Goal: Information Seeking & Learning: Check status

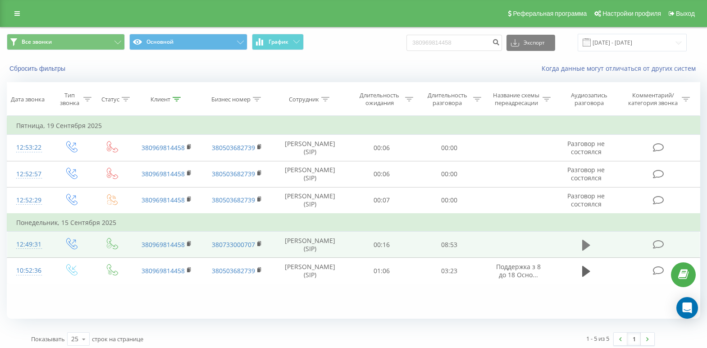
click at [589, 252] on icon at bounding box center [586, 245] width 8 height 13
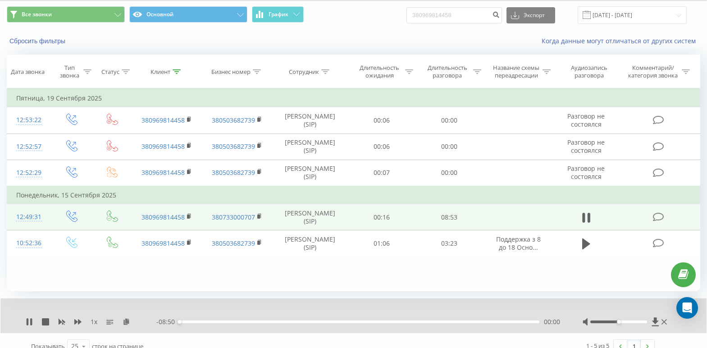
scroll to position [39, 0]
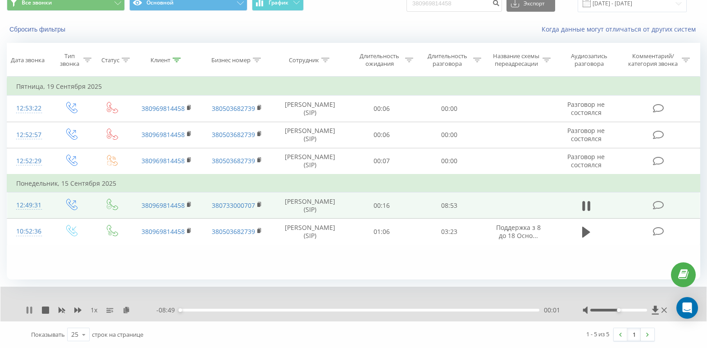
click at [28, 307] on icon at bounding box center [28, 309] width 2 height 7
click at [31, 309] on icon at bounding box center [29, 309] width 5 height 7
click at [28, 311] on icon at bounding box center [28, 309] width 2 height 7
click at [29, 311] on icon at bounding box center [29, 309] width 5 height 7
click at [29, 311] on icon at bounding box center [29, 309] width 7 height 7
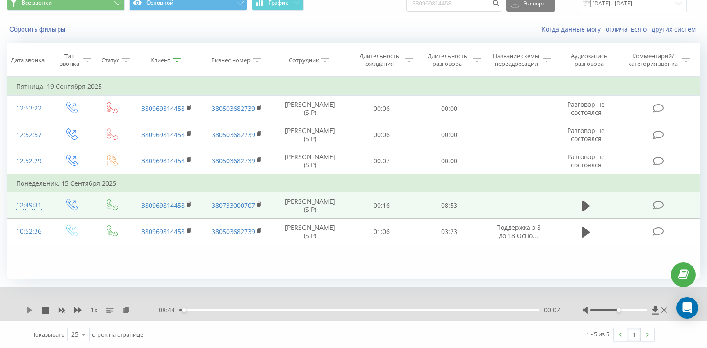
click at [27, 313] on icon at bounding box center [29, 309] width 7 height 7
click at [27, 312] on icon at bounding box center [28, 309] width 2 height 7
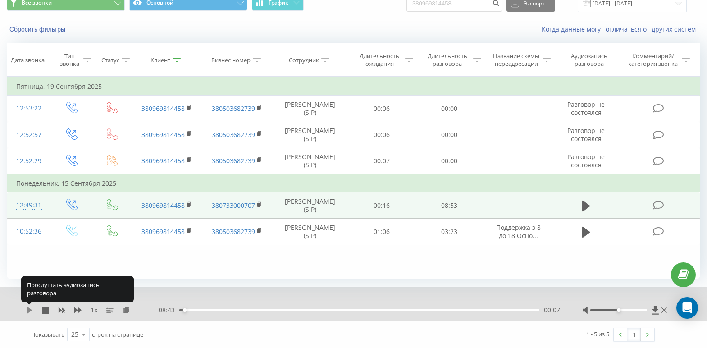
click at [28, 311] on icon at bounding box center [29, 309] width 5 height 7
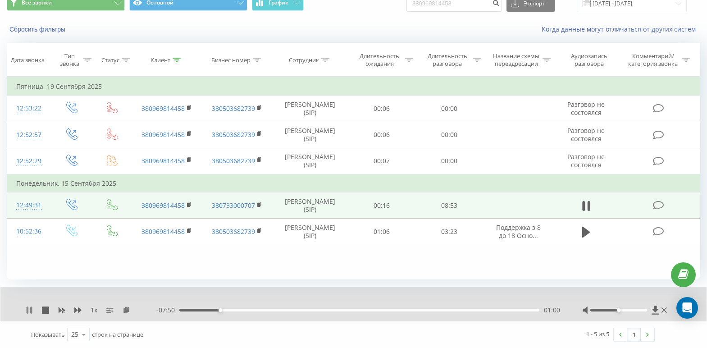
click at [30, 310] on icon at bounding box center [29, 309] width 7 height 7
click at [28, 308] on icon at bounding box center [29, 309] width 5 height 7
click at [28, 308] on icon at bounding box center [28, 309] width 2 height 7
click at [29, 308] on icon at bounding box center [29, 309] width 5 height 7
click at [30, 311] on icon at bounding box center [29, 309] width 7 height 7
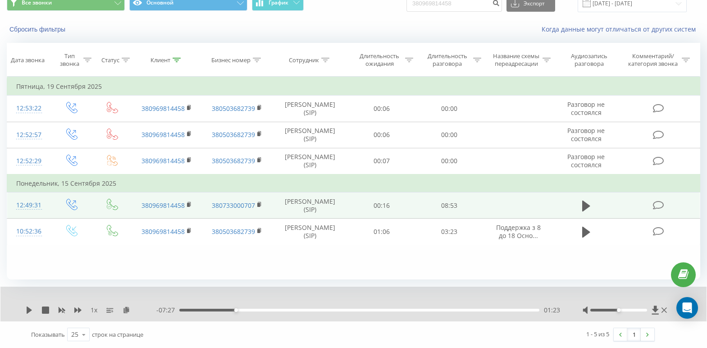
click at [257, 308] on div "- 07:27 01:23 01:23" at bounding box center [358, 310] width 404 height 9
click at [259, 311] on div "01:23" at bounding box center [359, 310] width 360 height 3
click at [30, 310] on icon at bounding box center [29, 309] width 5 height 7
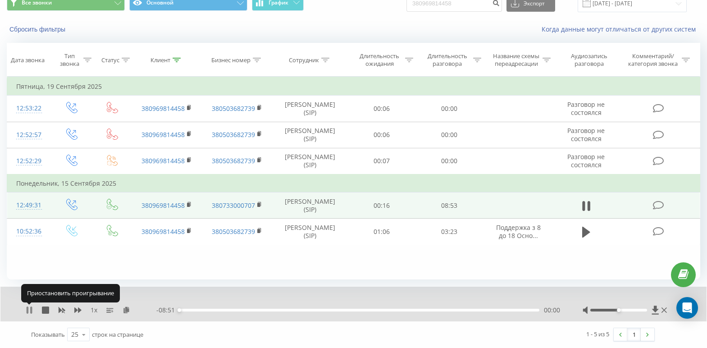
click at [29, 310] on icon at bounding box center [29, 309] width 7 height 7
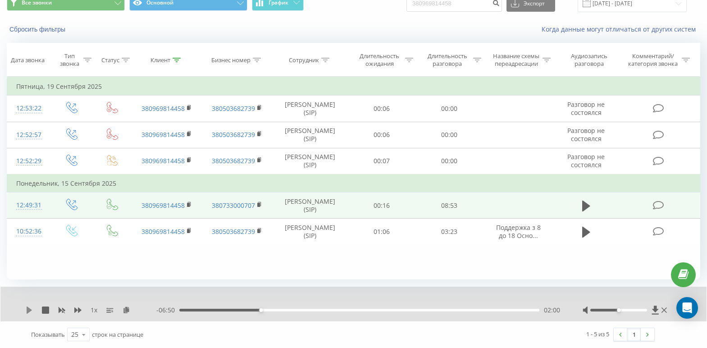
click at [28, 311] on icon at bounding box center [29, 309] width 5 height 7
click at [31, 306] on icon at bounding box center [29, 309] width 7 height 7
click at [177, 58] on icon at bounding box center [177, 60] width 8 height 5
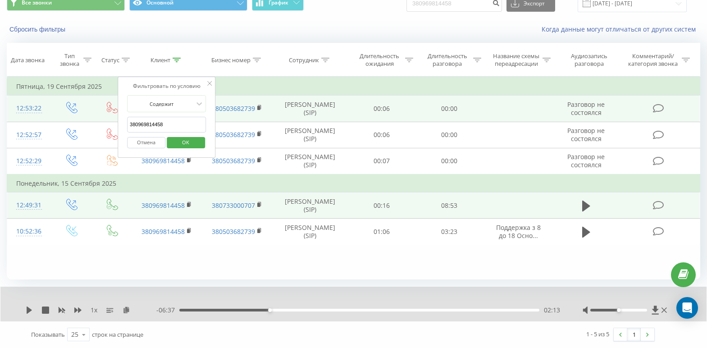
drag, startPoint x: 180, startPoint y: 123, endPoint x: 43, endPoint y: 127, distance: 137.5
click at [43, 127] on table "Фильтровать по условию Равно Введите значение Отмена OK Фильтровать по условию …" at bounding box center [354, 161] width 694 height 168
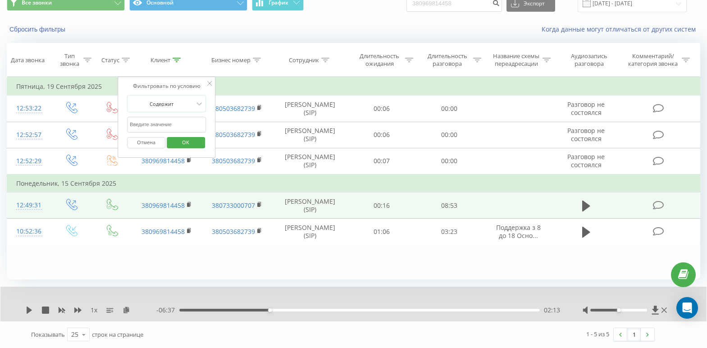
paste input "380966690645"
type input "380966690645"
click at [181, 143] on span "OK" at bounding box center [185, 142] width 25 height 14
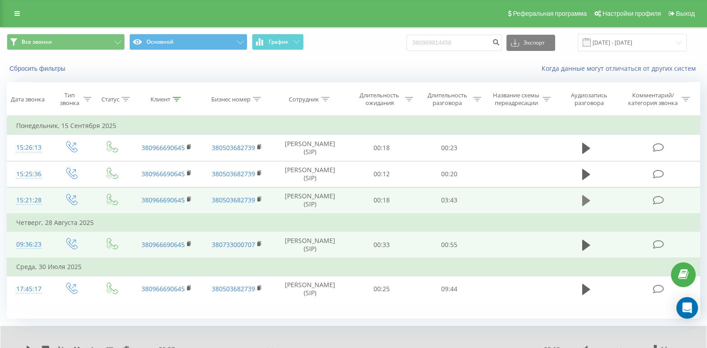
click at [587, 206] on icon at bounding box center [586, 200] width 8 height 11
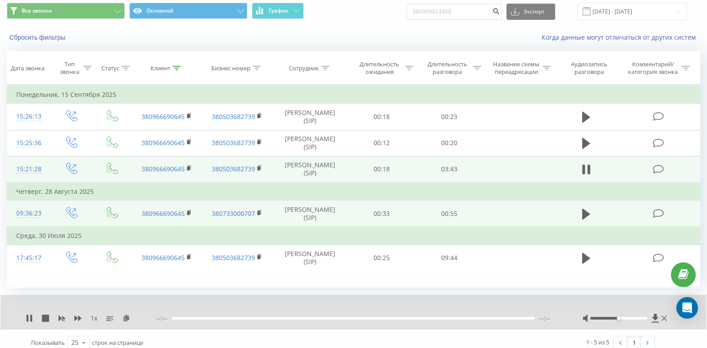
scroll to position [45, 0]
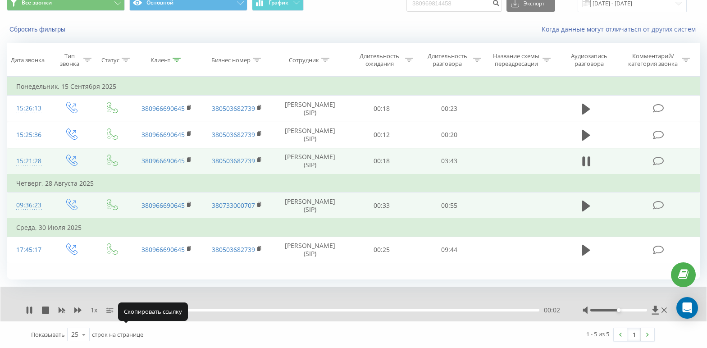
click at [128, 313] on icon at bounding box center [127, 309] width 8 height 6
click at [525, 303] on div at bounding box center [347, 298] width 515 height 10
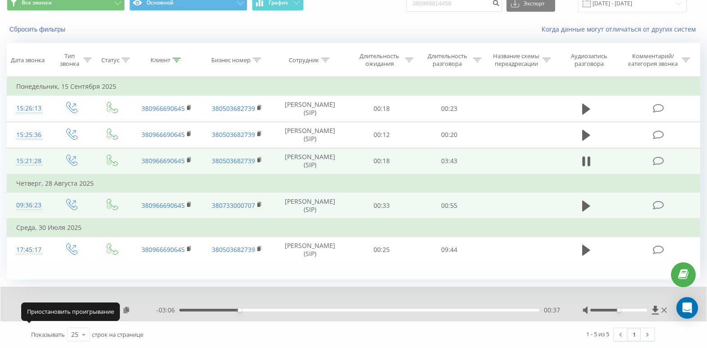
click at [28, 314] on icon at bounding box center [28, 309] width 2 height 7
click at [27, 314] on icon at bounding box center [29, 309] width 7 height 7
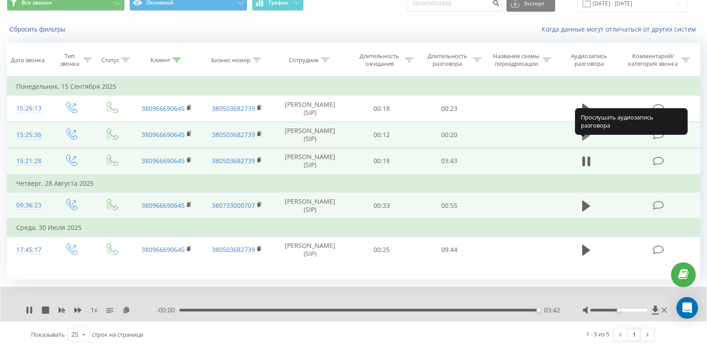
click at [584, 141] on icon at bounding box center [586, 135] width 8 height 11
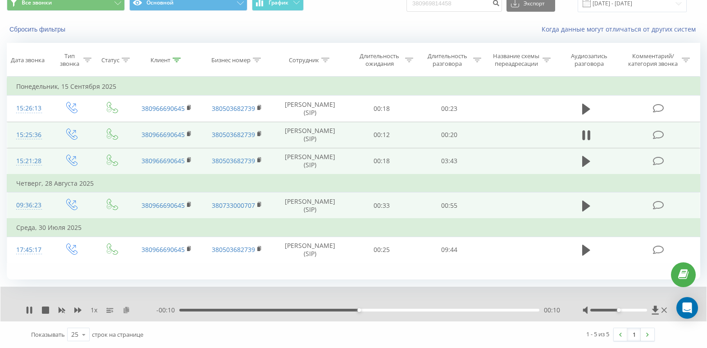
click at [128, 313] on icon at bounding box center [127, 309] width 8 height 6
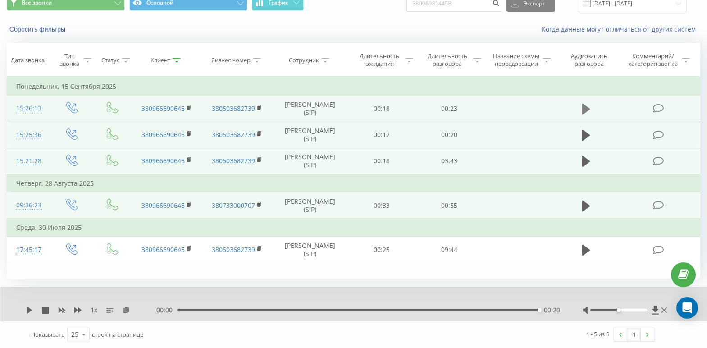
click at [589, 105] on icon at bounding box center [586, 109] width 8 height 13
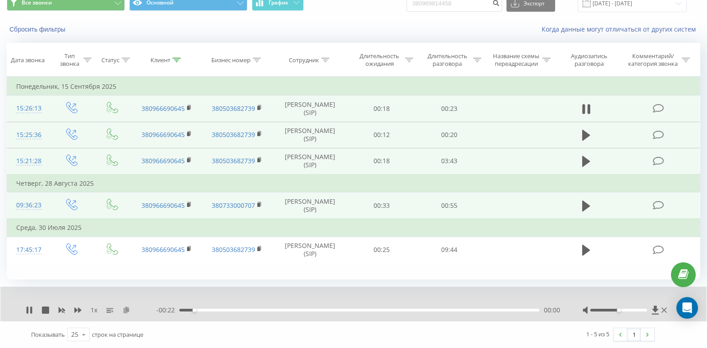
click at [128, 313] on icon at bounding box center [127, 309] width 8 height 6
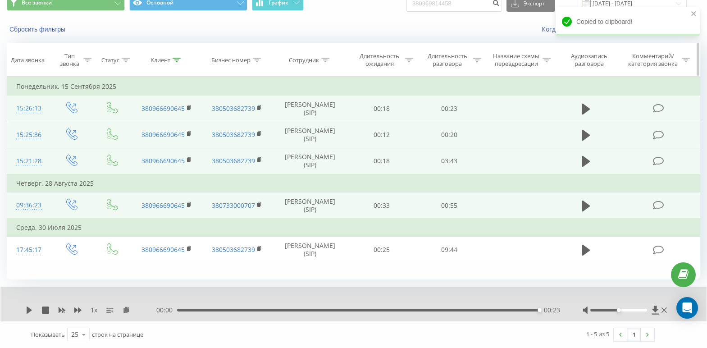
click at [179, 58] on icon at bounding box center [177, 60] width 8 height 5
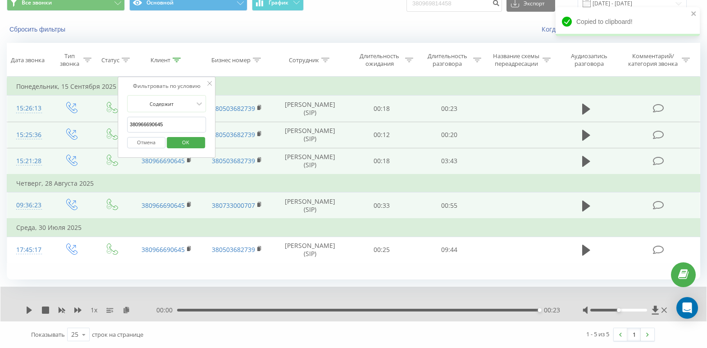
drag, startPoint x: 186, startPoint y: 119, endPoint x: 33, endPoint y: 126, distance: 152.9
click at [35, 125] on table "Фильтровать по условию Равно Введите значение Отмена OK Фильтровать по условию …" at bounding box center [354, 170] width 694 height 187
paste input "380972399441"
type input "380972399441"
click button "OK" at bounding box center [186, 142] width 38 height 11
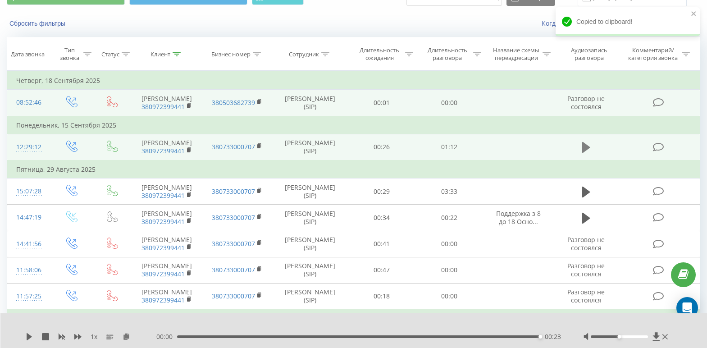
click at [592, 154] on button at bounding box center [587, 148] width 14 height 14
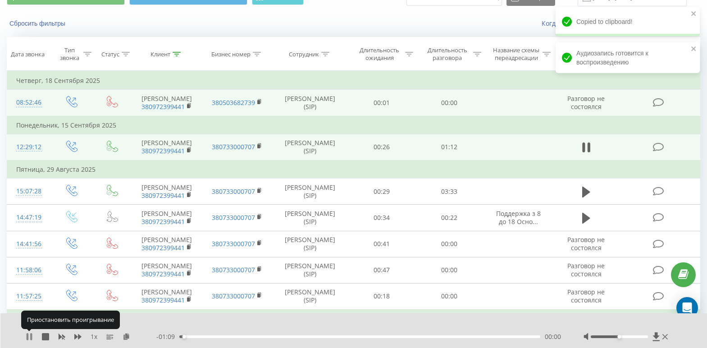
click at [27, 336] on icon at bounding box center [28, 336] width 2 height 7
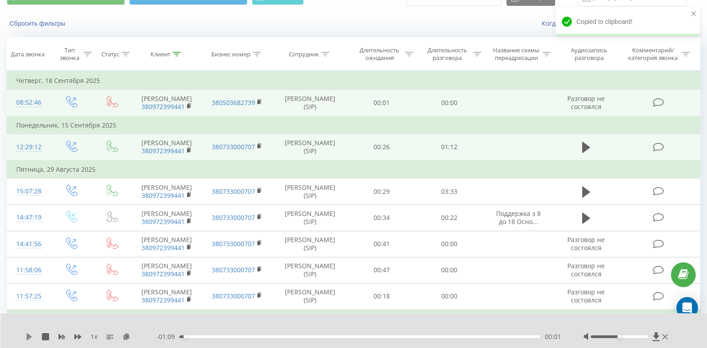
click at [27, 335] on icon at bounding box center [29, 336] width 5 height 7
click at [125, 337] on icon at bounding box center [127, 336] width 8 height 6
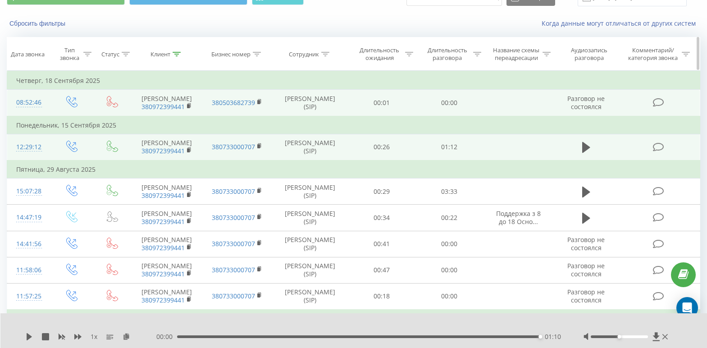
click at [179, 54] on icon at bounding box center [177, 54] width 8 height 5
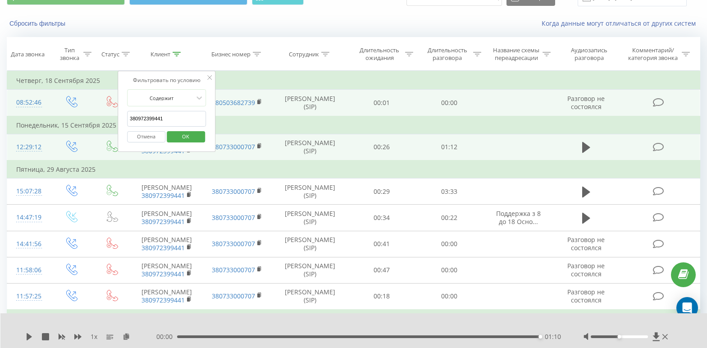
drag, startPoint x: 179, startPoint y: 122, endPoint x: 66, endPoint y: 127, distance: 113.2
paste input "380679028700"
type input "380679028700"
click at [181, 138] on span "OK" at bounding box center [185, 136] width 25 height 14
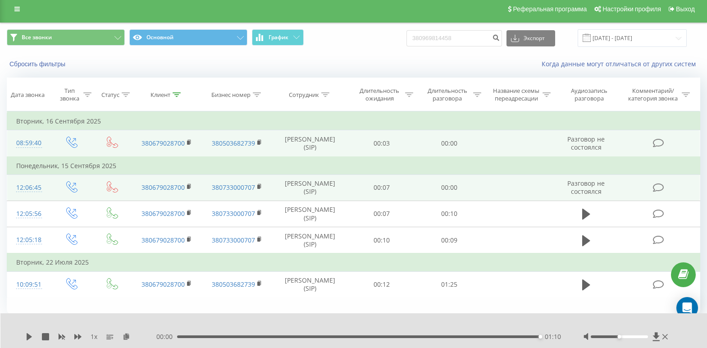
scroll to position [23, 0]
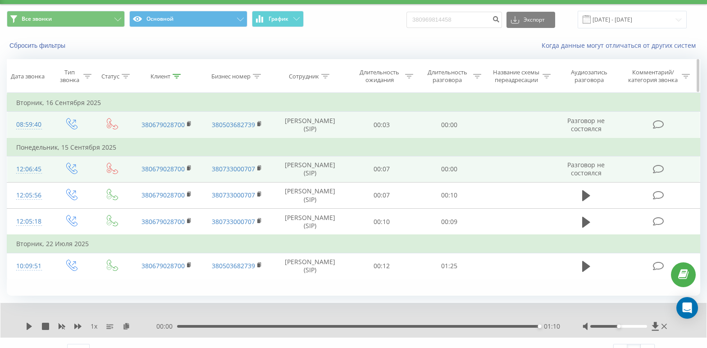
click at [174, 76] on icon at bounding box center [177, 76] width 8 height 5
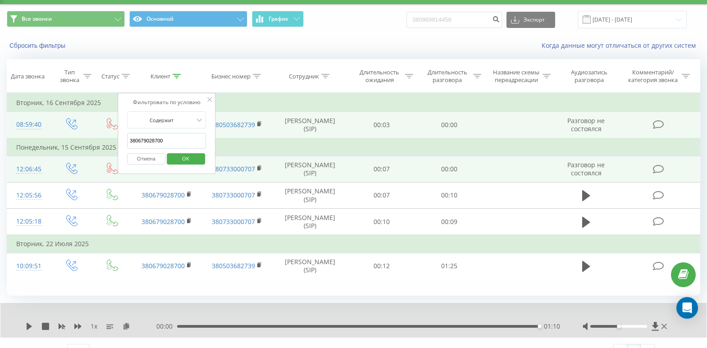
drag, startPoint x: 181, startPoint y: 138, endPoint x: 35, endPoint y: 151, distance: 146.6
click at [35, 151] on table "Фильтровать по условию Равно Введите значение Отмена OK Фильтровать по условию …" at bounding box center [354, 186] width 694 height 187
paste input "380668323931"
type input "380668323931"
click at [183, 157] on span "OK" at bounding box center [185, 158] width 25 height 14
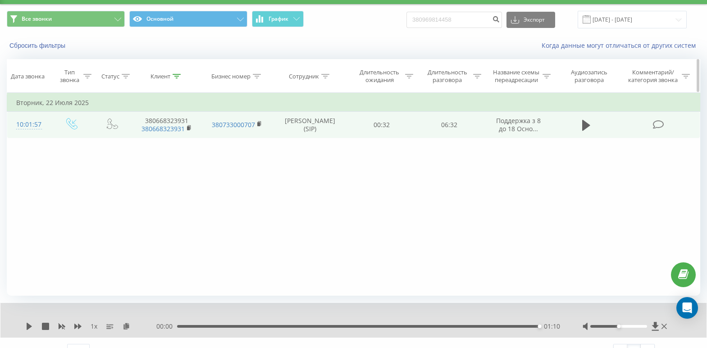
click at [178, 77] on icon at bounding box center [177, 76] width 8 height 5
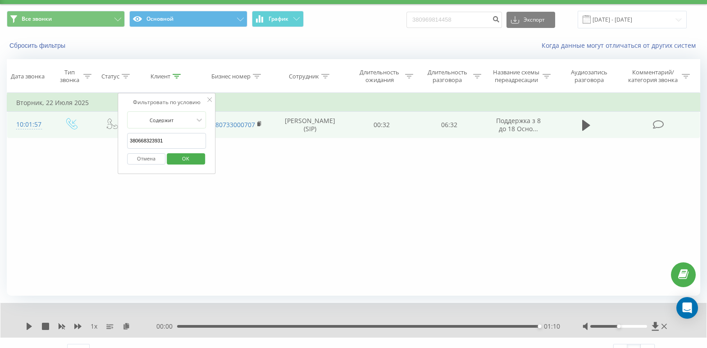
drag, startPoint x: 173, startPoint y: 143, endPoint x: 100, endPoint y: 143, distance: 73.5
click at [100, 138] on table "Фильтровать по условию Равно Введите значение Отмена OK Фильтровать по условию …" at bounding box center [354, 115] width 694 height 45
paste input "380666468430"
type input "380666468430"
click button "OK" at bounding box center [186, 158] width 38 height 11
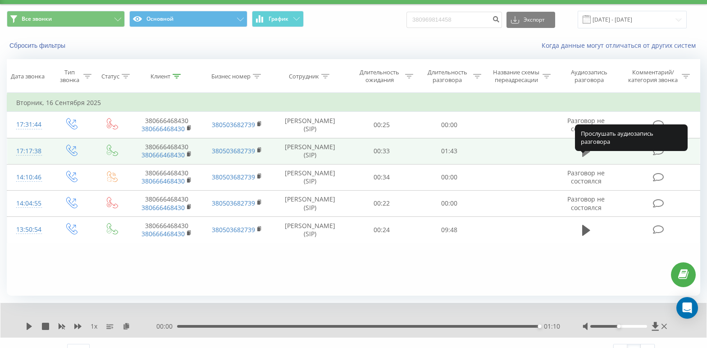
click at [585, 157] on icon at bounding box center [586, 151] width 8 height 11
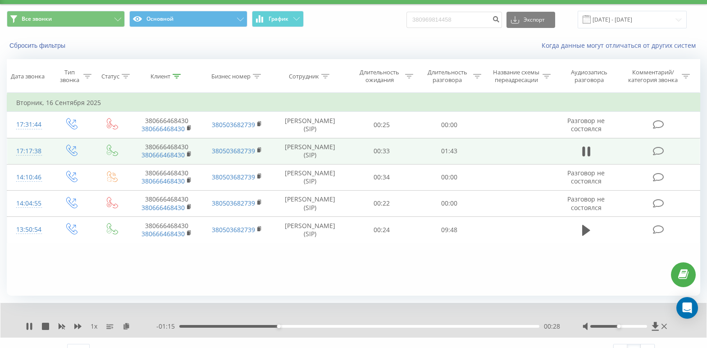
click at [341, 323] on div "- 01:15 00:28 00:28" at bounding box center [358, 326] width 404 height 9
click at [342, 325] on div "00:46" at bounding box center [359, 326] width 360 height 3
click at [373, 326] on div "00:47" at bounding box center [359, 326] width 360 height 3
click at [449, 326] on div "00:56" at bounding box center [359, 326] width 360 height 3
click at [478, 328] on div "01:18" at bounding box center [359, 326] width 360 height 3
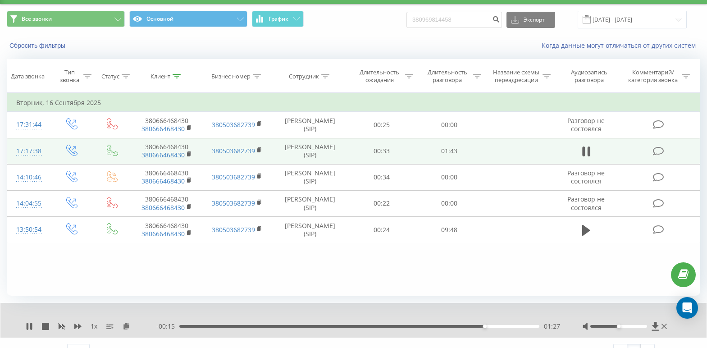
click at [504, 329] on div "- 00:15 01:27 01:27" at bounding box center [358, 326] width 404 height 9
click at [504, 326] on div "01:28" at bounding box center [359, 326] width 360 height 3
click at [666, 326] on icon at bounding box center [664, 326] width 5 height 7
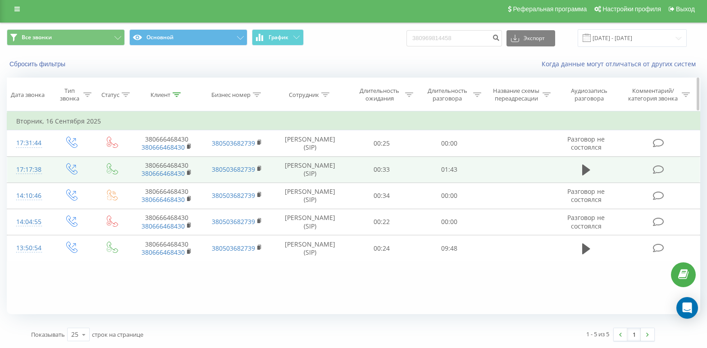
click at [182, 93] on div "Клиент" at bounding box center [167, 95] width 70 height 8
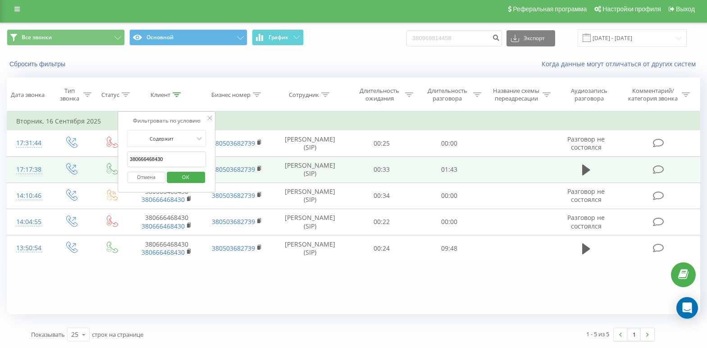
drag, startPoint x: 175, startPoint y: 165, endPoint x: 78, endPoint y: 169, distance: 97.0
click at [78, 169] on table "Фильтровать по условию Равно Введите значение Отмена OK Фильтровать по условию …" at bounding box center [354, 186] width 694 height 150
paste input "380634374163"
type input "380634374163"
click button "OK" at bounding box center [186, 177] width 38 height 11
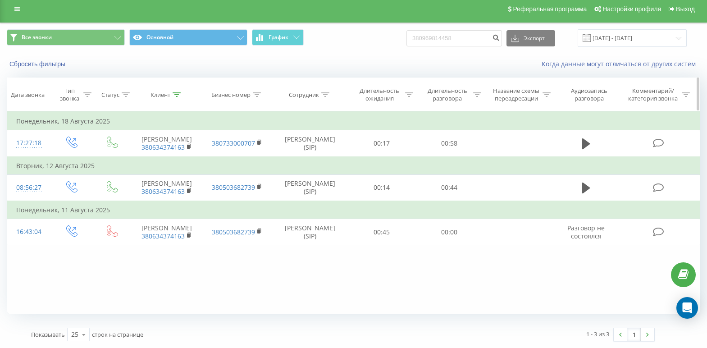
click at [173, 92] on icon at bounding box center [177, 94] width 8 height 5
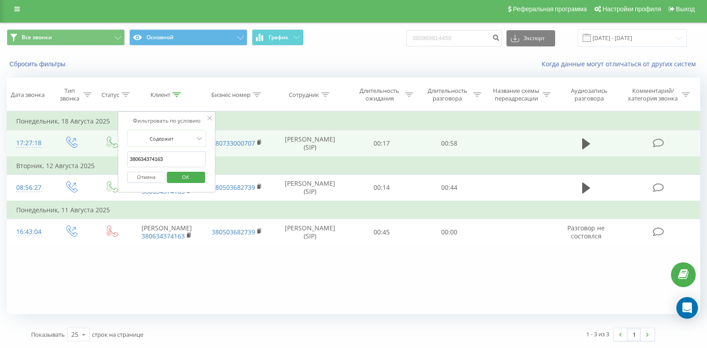
drag, startPoint x: 176, startPoint y: 160, endPoint x: 72, endPoint y: 167, distance: 104.4
click at [73, 167] on table "Фильтровать по условию Равно Введите значение Отмена OK Фильтровать по условию …" at bounding box center [354, 178] width 694 height 134
paste input "380933354420"
type input "380933354420"
click button "OK" at bounding box center [186, 177] width 38 height 11
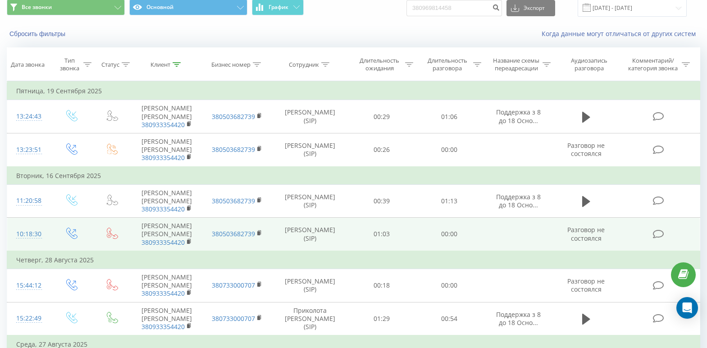
scroll to position [50, 0]
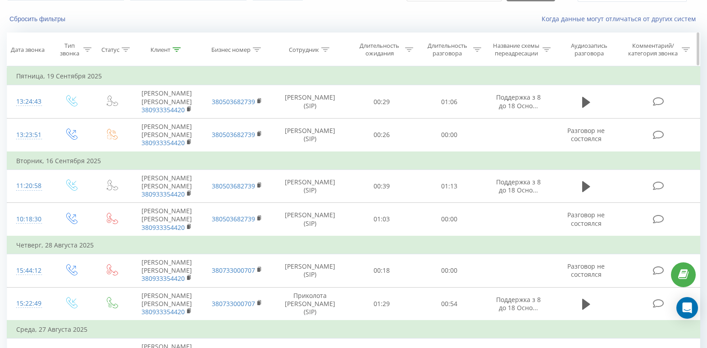
click at [173, 50] on icon at bounding box center [177, 49] width 8 height 5
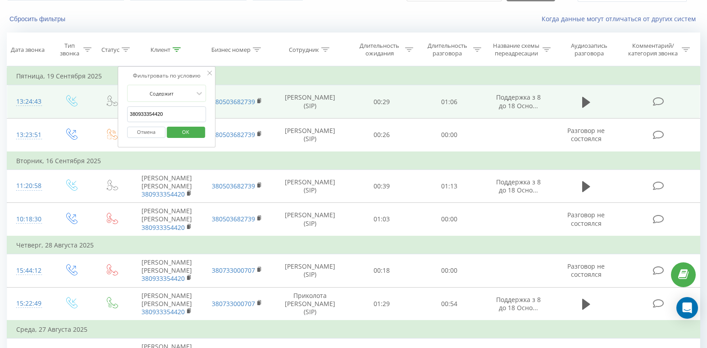
drag, startPoint x: 183, startPoint y: 112, endPoint x: 61, endPoint y: 121, distance: 122.9
click at [61, 121] on table "Фильтровать по условию Равно Введите значение Отмена OK Фильтровать по условию …" at bounding box center [354, 270] width 694 height 408
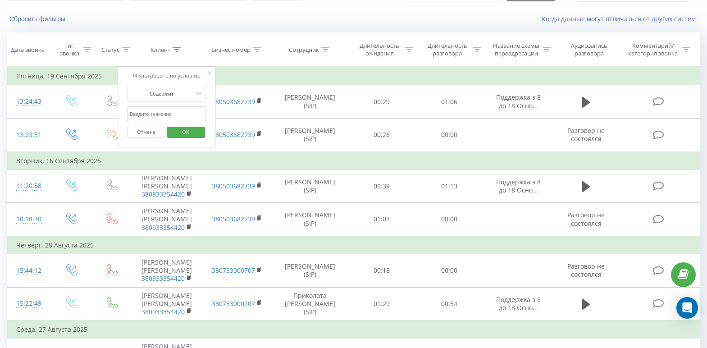
paste input "380504191974"
type input "380504191974"
click at [193, 134] on span "OK" at bounding box center [185, 132] width 25 height 14
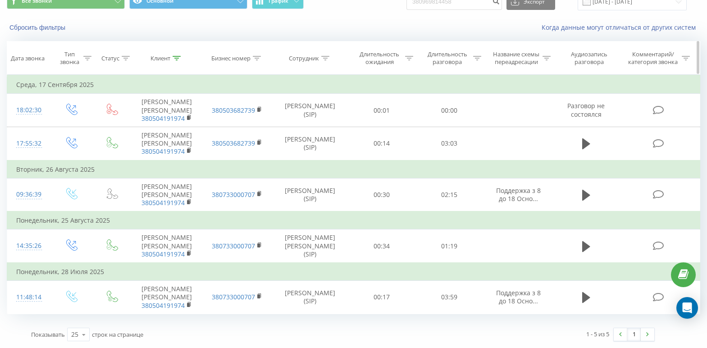
click at [178, 56] on icon at bounding box center [177, 58] width 8 height 5
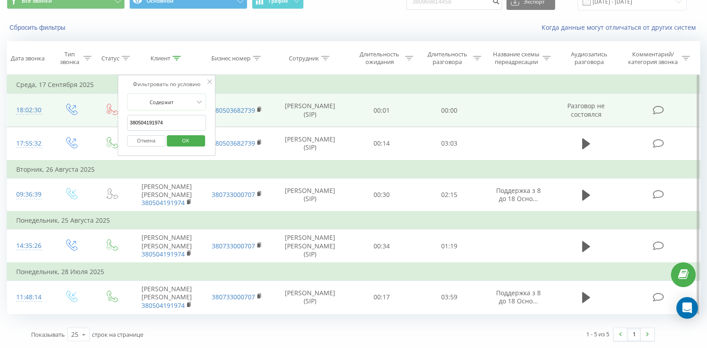
drag, startPoint x: 175, startPoint y: 117, endPoint x: 75, endPoint y: 122, distance: 100.2
click at [75, 122] on table "Фильтровать по условию Равно Введите значение Отмена OK Фильтровать по условию …" at bounding box center [354, 194] width 694 height 239
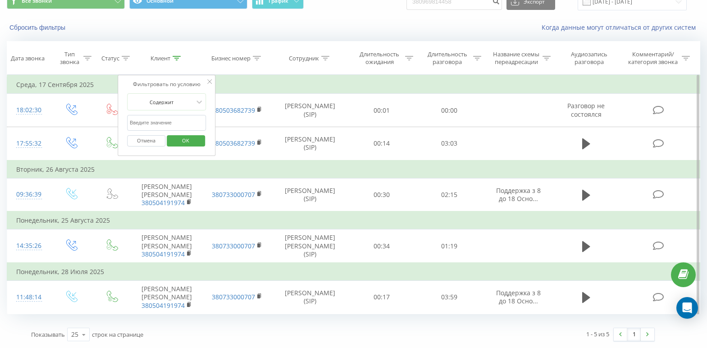
paste input "380980893213"
type input "380980893213"
click at [183, 133] on span "OK" at bounding box center [185, 140] width 25 height 14
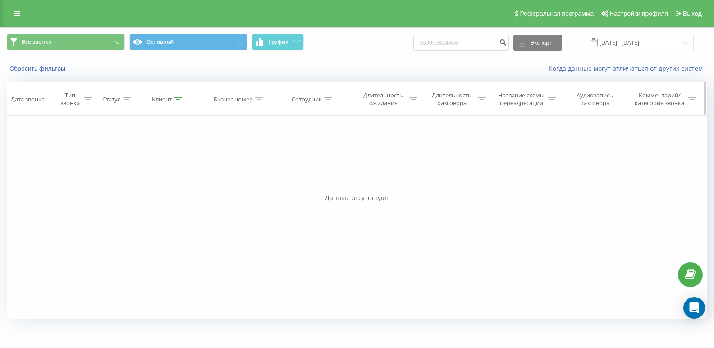
click at [177, 99] on icon at bounding box center [178, 99] width 8 height 5
drag, startPoint x: 168, startPoint y: 164, endPoint x: -4, endPoint y: 175, distance: 171.7
click at [0, 175] on html "[DOMAIN_NAME] 380969814458 Проекты [DOMAIN_NAME] Дашборд Центр обращений Журнал…" at bounding box center [357, 174] width 714 height 348
paste input "380502687345"
type input "380502687345"
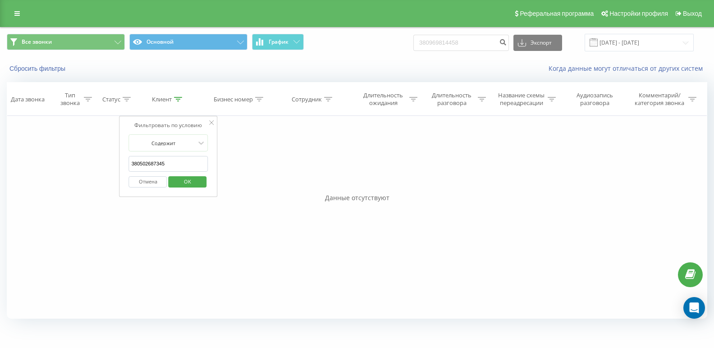
click button "OK" at bounding box center [187, 181] width 38 height 11
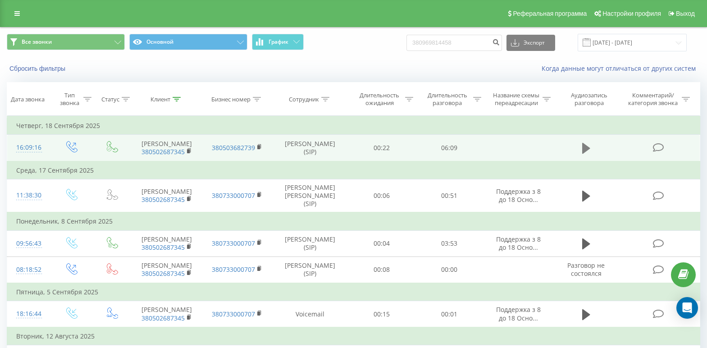
click at [583, 154] on icon at bounding box center [586, 148] width 8 height 11
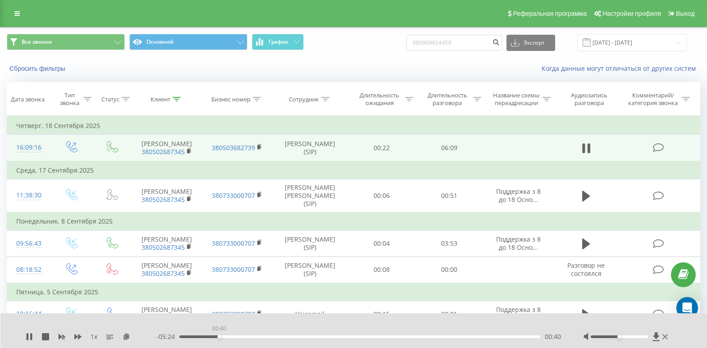
click at [219, 337] on div "00:40" at bounding box center [359, 336] width 361 height 3
click at [225, 337] on div "00:42" at bounding box center [359, 336] width 361 height 3
click at [240, 337] on div "01:01" at bounding box center [359, 336] width 361 height 3
click at [258, 337] on div "01:03" at bounding box center [359, 336] width 361 height 3
click at [514, 337] on div "05:38" at bounding box center [359, 336] width 361 height 3
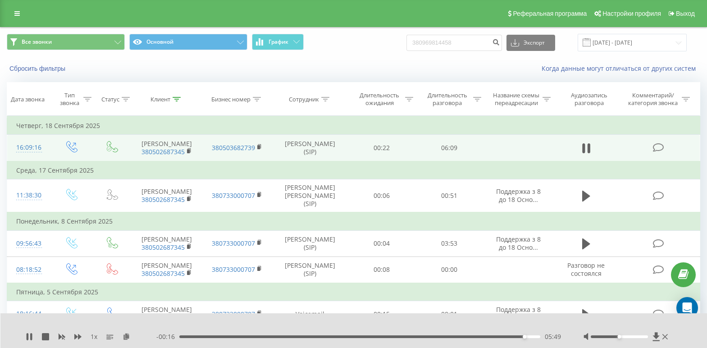
click at [30, 337] on div "1 x" at bounding box center [91, 336] width 131 height 9
click at [30, 337] on icon at bounding box center [29, 336] width 7 height 7
click at [175, 96] on div at bounding box center [177, 100] width 8 height 8
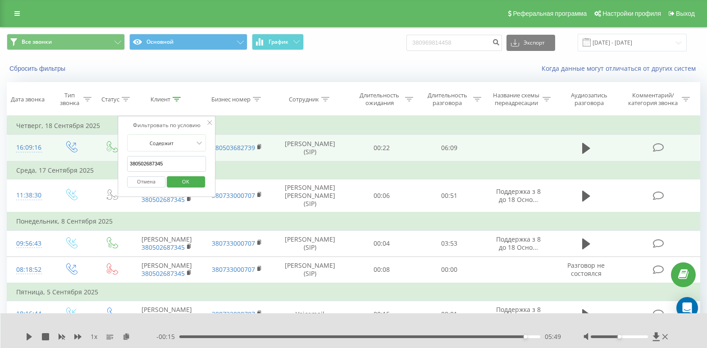
drag, startPoint x: 159, startPoint y: 163, endPoint x: 65, endPoint y: 165, distance: 93.8
click at [65, 165] on table "Фильтровать по условию Равно Введите значение Отмена OK Фильтровать по условию …" at bounding box center [354, 279] width 694 height 326
drag, startPoint x: 181, startPoint y: 163, endPoint x: 92, endPoint y: 165, distance: 88.8
click at [92, 165] on table "Фильтровать по условию Равно Введите значение Отмена OK Фильтровать по условию …" at bounding box center [354, 279] width 694 height 326
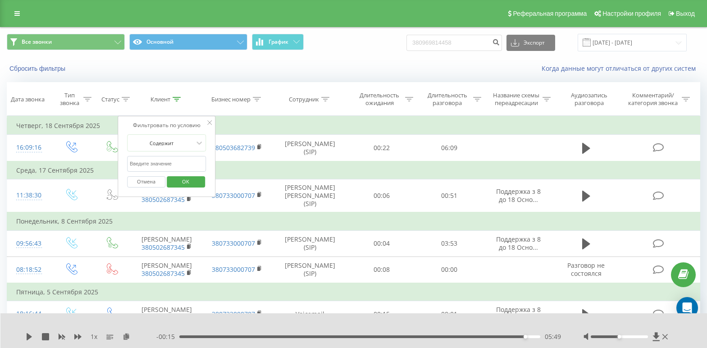
paste input "380676792575"
type input "380676792575"
click at [198, 178] on button "OK" at bounding box center [186, 181] width 38 height 11
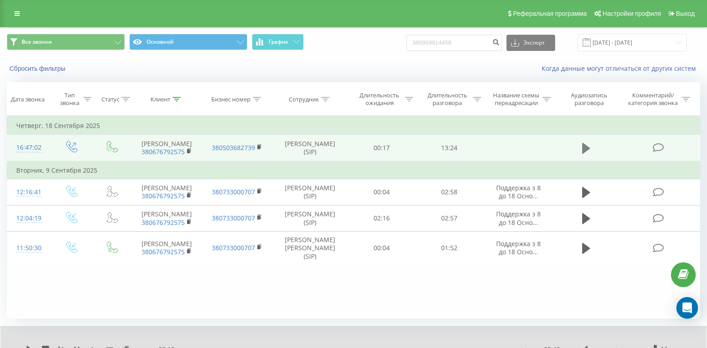
click at [587, 153] on icon at bounding box center [586, 148] width 8 height 11
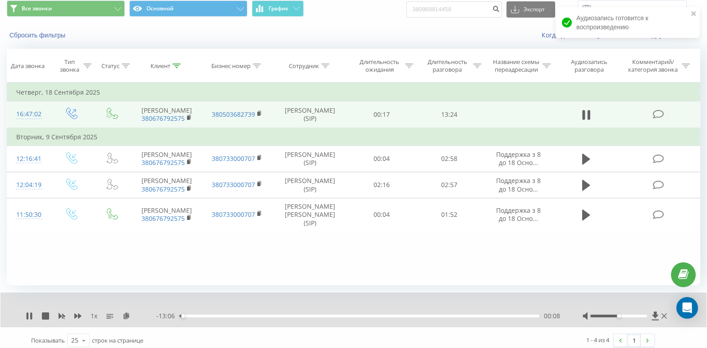
scroll to position [39, 0]
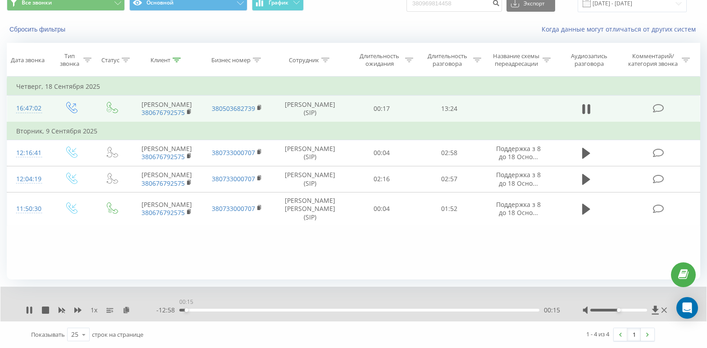
click at [186, 310] on div "00:15" at bounding box center [187, 310] width 4 height 4
click at [30, 308] on icon at bounding box center [29, 309] width 7 height 7
click at [667, 309] on icon at bounding box center [664, 309] width 5 height 7
